Goal: Navigation & Orientation: Find specific page/section

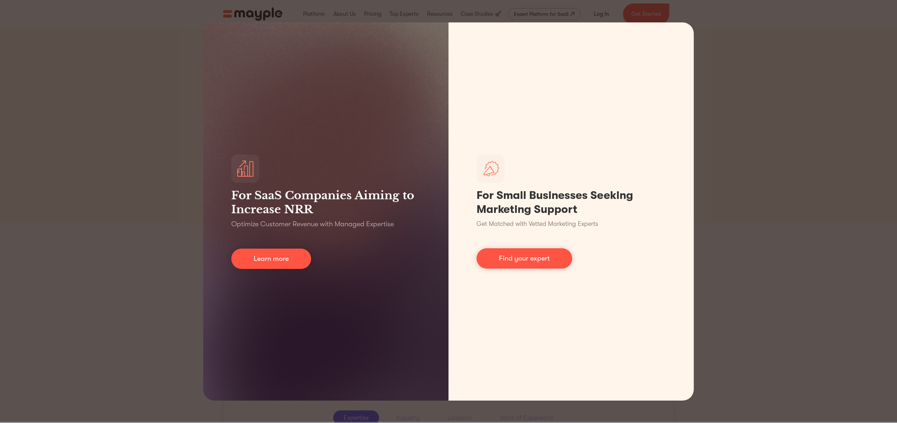
click at [128, 233] on div "For SaaS Companies Aiming to Increase NRR Optimize Customer Revenue with Manage…" at bounding box center [448, 211] width 897 height 423
click at [771, 224] on div "For SaaS Companies Aiming to Increase NRR Optimize Customer Revenue with Manage…" at bounding box center [448, 211] width 897 height 423
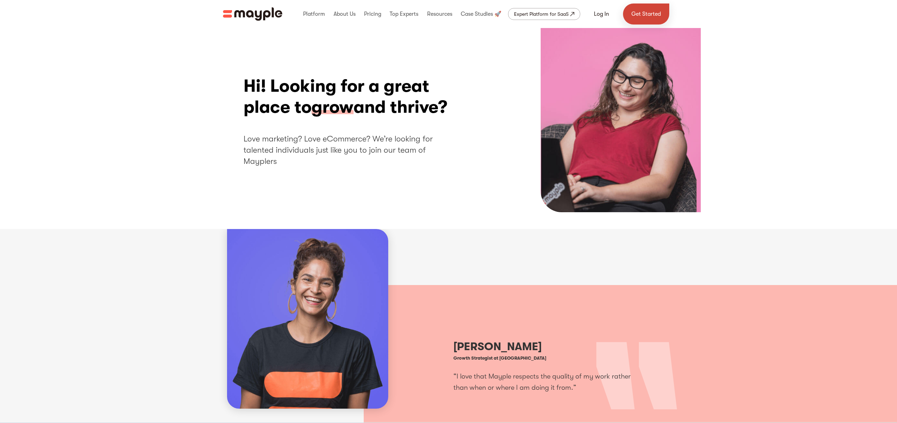
click at [645, 11] on link "Get Started" at bounding box center [646, 14] width 46 height 21
click at [480, 15] on link at bounding box center [481, 14] width 44 height 22
